Goal: Consume media (video, audio): Consume media (video, audio)

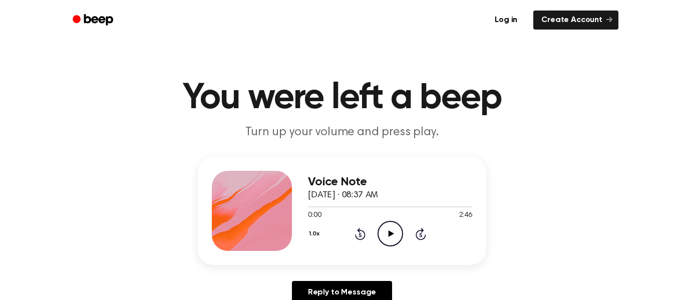
click at [395, 225] on icon "Play Audio" at bounding box center [391, 234] width 26 height 26
click at [395, 225] on icon "Pause Audio" at bounding box center [391, 234] width 26 height 26
click at [395, 225] on icon "Play Audio" at bounding box center [391, 234] width 26 height 26
click at [395, 225] on icon "Pause Audio" at bounding box center [391, 234] width 26 height 26
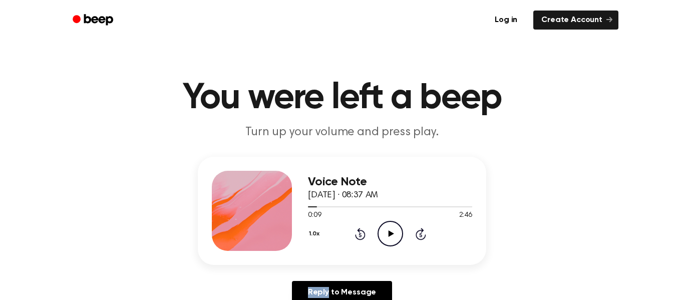
click at [395, 225] on icon "Play Audio" at bounding box center [391, 234] width 26 height 26
click at [361, 238] on icon "Rewind 5 seconds" at bounding box center [359, 233] width 11 height 13
click at [379, 240] on circle at bounding box center [390, 233] width 25 height 25
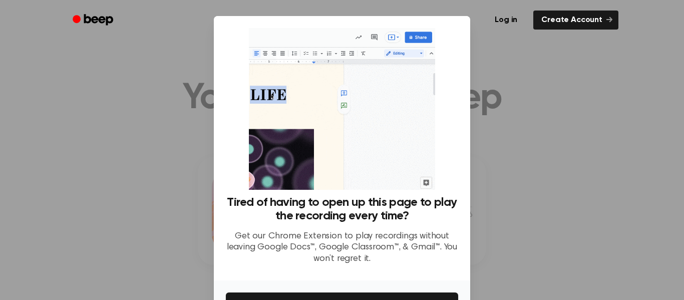
click at [479, 148] on div at bounding box center [342, 150] width 684 height 300
click at [498, 172] on div at bounding box center [342, 150] width 684 height 300
click at [395, 295] on button "Get It Now" at bounding box center [342, 303] width 232 height 22
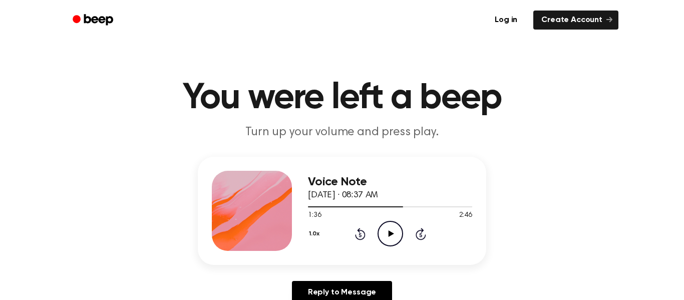
click at [365, 233] on div "1.0x Rewind 5 seconds Play Audio Skip 5 seconds" at bounding box center [390, 234] width 164 height 26
click at [363, 234] on icon at bounding box center [360, 234] width 11 height 12
click at [339, 292] on link "Reply to Message" at bounding box center [342, 292] width 100 height 23
click at [385, 229] on icon "Play Audio" at bounding box center [391, 234] width 26 height 26
click at [427, 237] on div "1.0x Rewind 5 seconds Pause Audio Skip 5 seconds" at bounding box center [390, 234] width 164 height 26
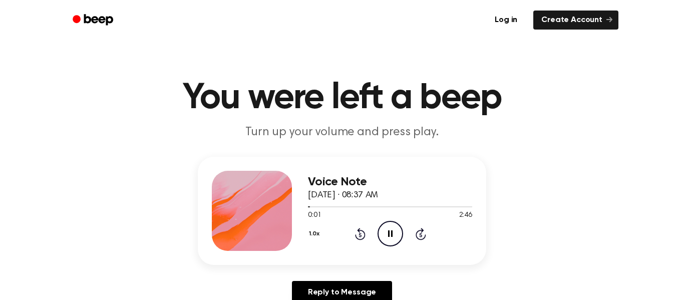
click at [422, 233] on icon "Skip 5 seconds" at bounding box center [420, 233] width 11 height 13
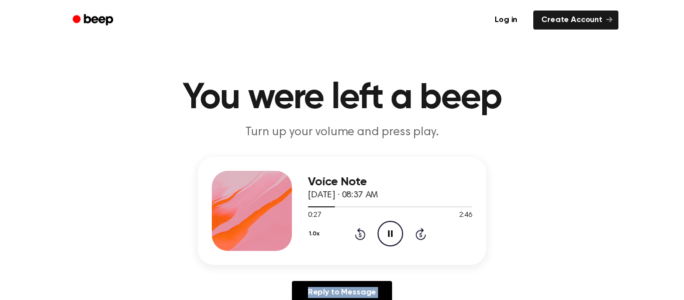
click at [422, 233] on icon "Skip 5 seconds" at bounding box center [420, 233] width 11 height 13
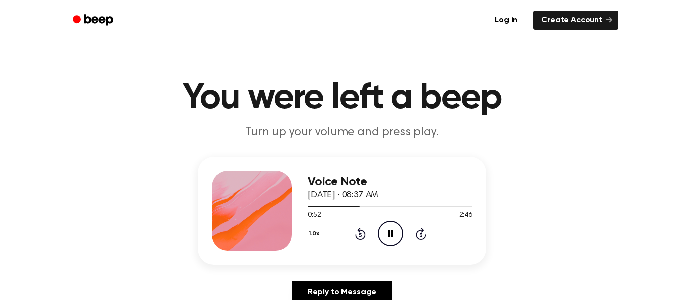
click at [422, 233] on icon "Skip 5 seconds" at bounding box center [420, 233] width 11 height 13
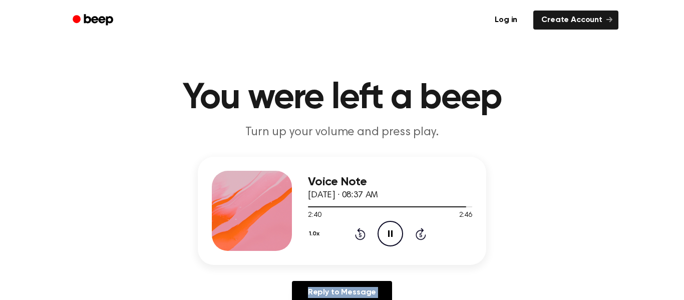
click at [366, 232] on div "1.0x Rewind 5 seconds Pause Audio Skip 5 seconds" at bounding box center [390, 234] width 164 height 26
click at [361, 231] on icon at bounding box center [360, 234] width 11 height 12
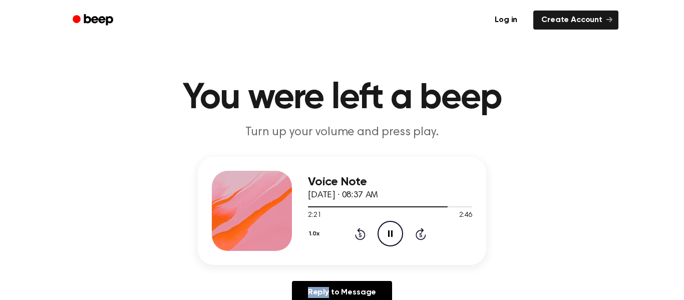
click at [361, 231] on icon at bounding box center [360, 234] width 11 height 12
click at [388, 236] on icon at bounding box center [390, 233] width 5 height 7
click at [363, 233] on icon at bounding box center [360, 234] width 11 height 12
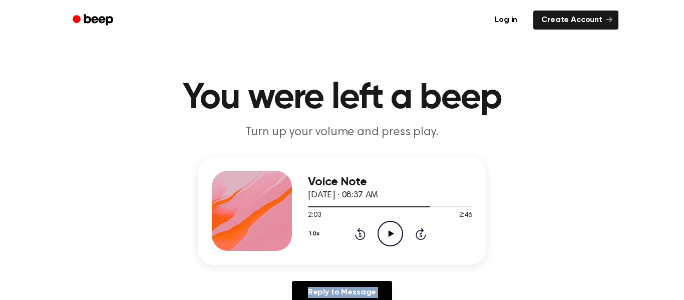
click at [363, 233] on icon at bounding box center [360, 234] width 11 height 12
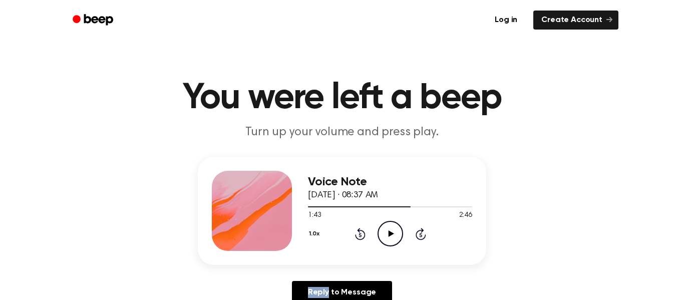
click at [363, 233] on icon at bounding box center [360, 234] width 11 height 12
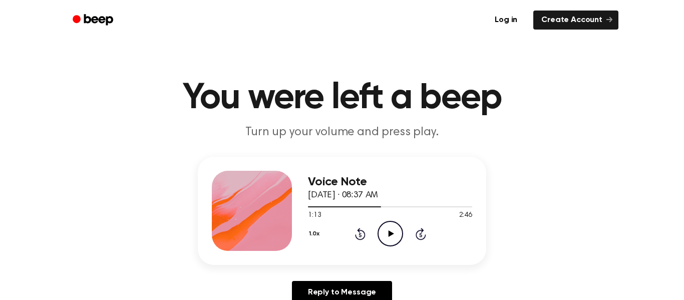
click at [363, 233] on icon at bounding box center [360, 234] width 11 height 12
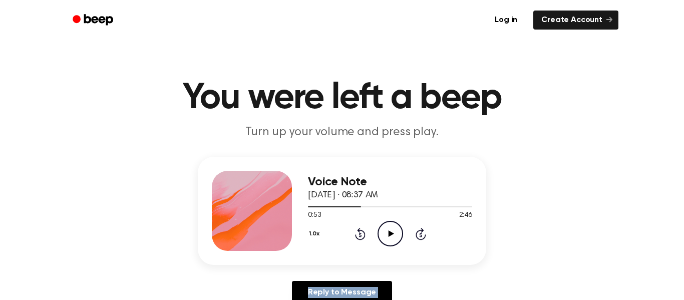
click at [363, 233] on icon at bounding box center [360, 234] width 11 height 12
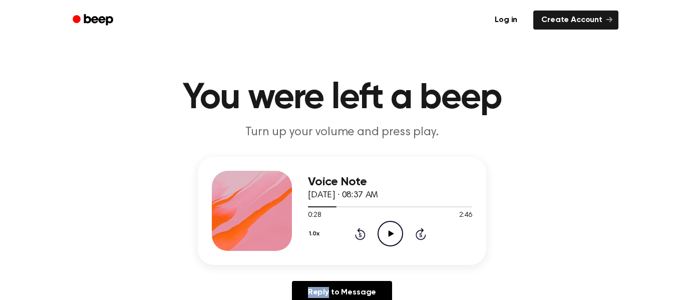
click at [363, 233] on icon at bounding box center [360, 234] width 11 height 12
